Goal: Information Seeking & Learning: Learn about a topic

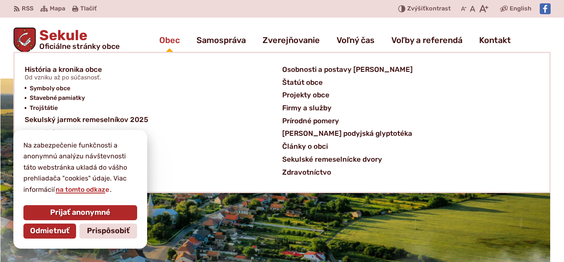
click at [159, 38] on span "Obec" at bounding box center [169, 39] width 20 height 23
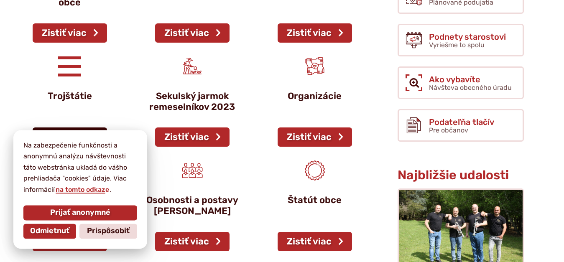
scroll to position [243, 0]
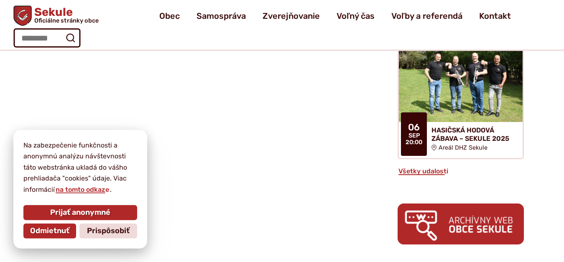
scroll to position [10, 0]
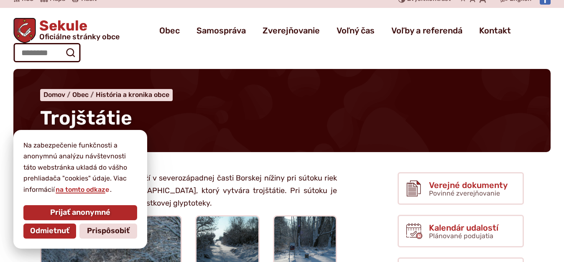
click at [563, 28] on html "Na zabezpečenie funkčnosti a anonymnú analýzu návštevnosti táto webstránka ukla…" at bounding box center [282, 121] width 564 height 262
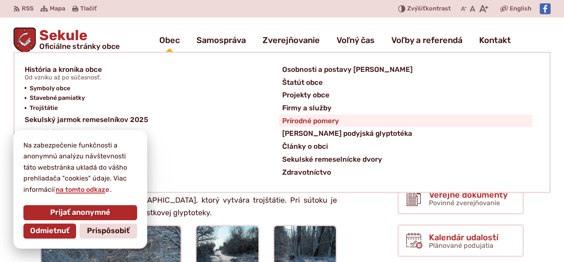
click at [293, 121] on span "Prírodné pomery" at bounding box center [310, 121] width 57 height 13
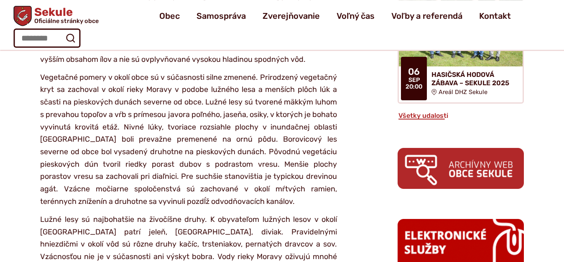
scroll to position [376, 0]
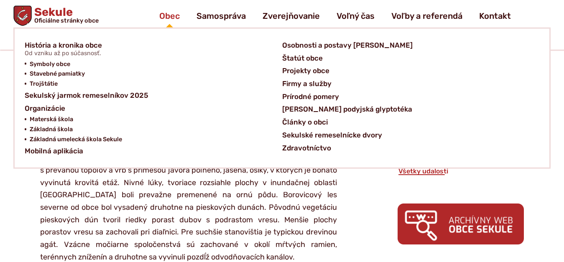
click at [165, 17] on span "Obec" at bounding box center [169, 15] width 20 height 23
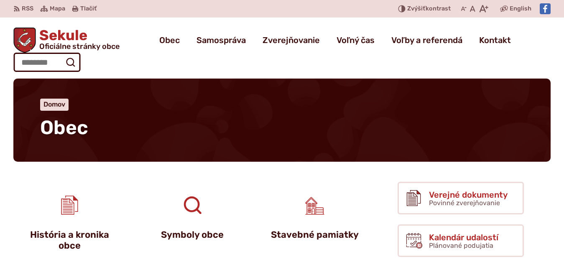
click at [88, 45] on span "Oficiálne stránky obce" at bounding box center [79, 47] width 80 height 8
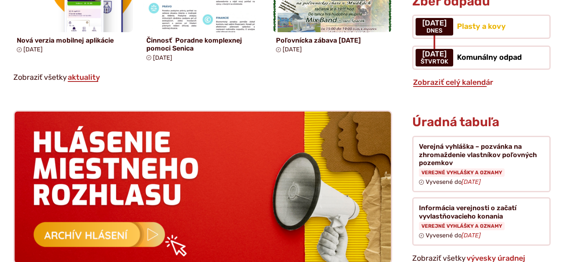
scroll to position [952, 0]
